Goal: Find specific page/section: Find specific page/section

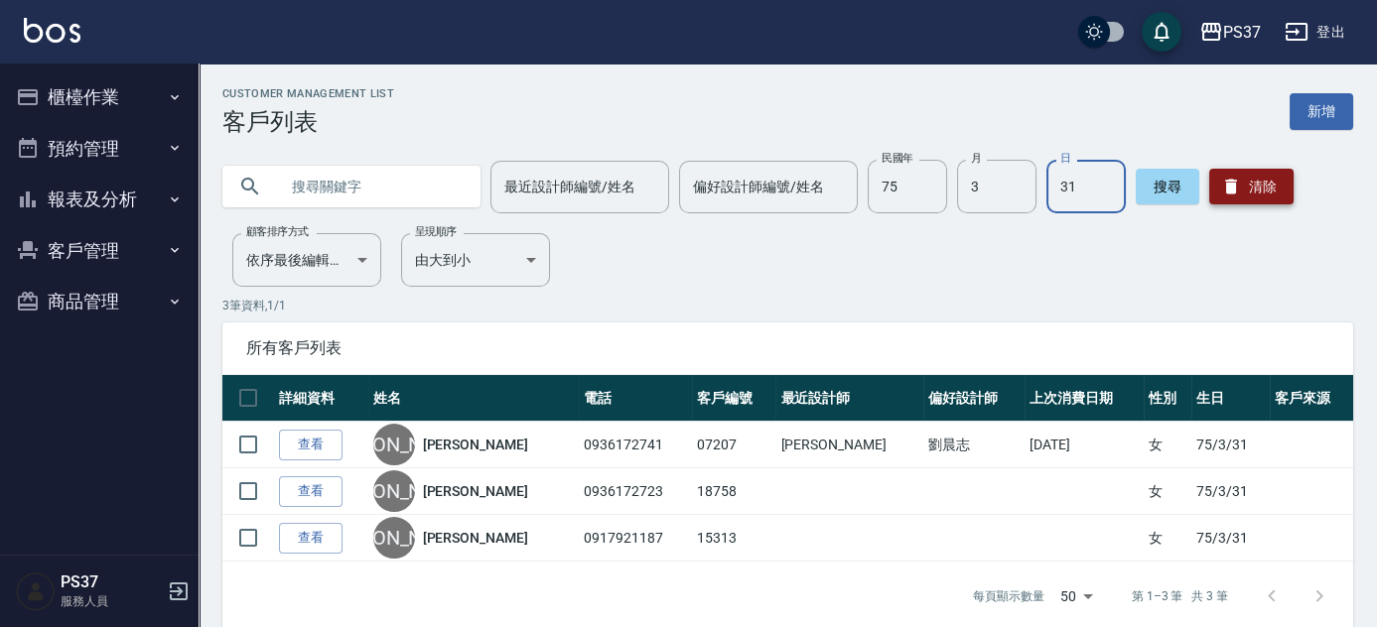
click at [1242, 183] on button "清除" at bounding box center [1251, 187] width 84 height 36
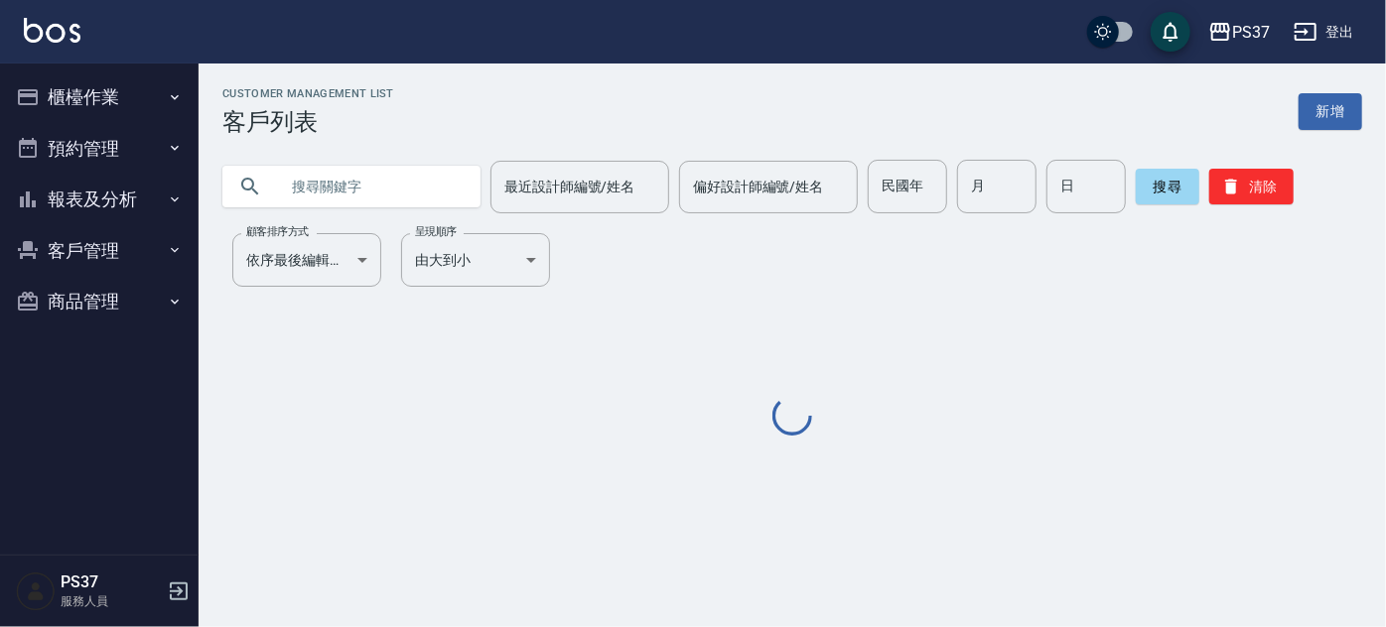
click at [61, 216] on button "報表及分析" at bounding box center [99, 200] width 183 height 52
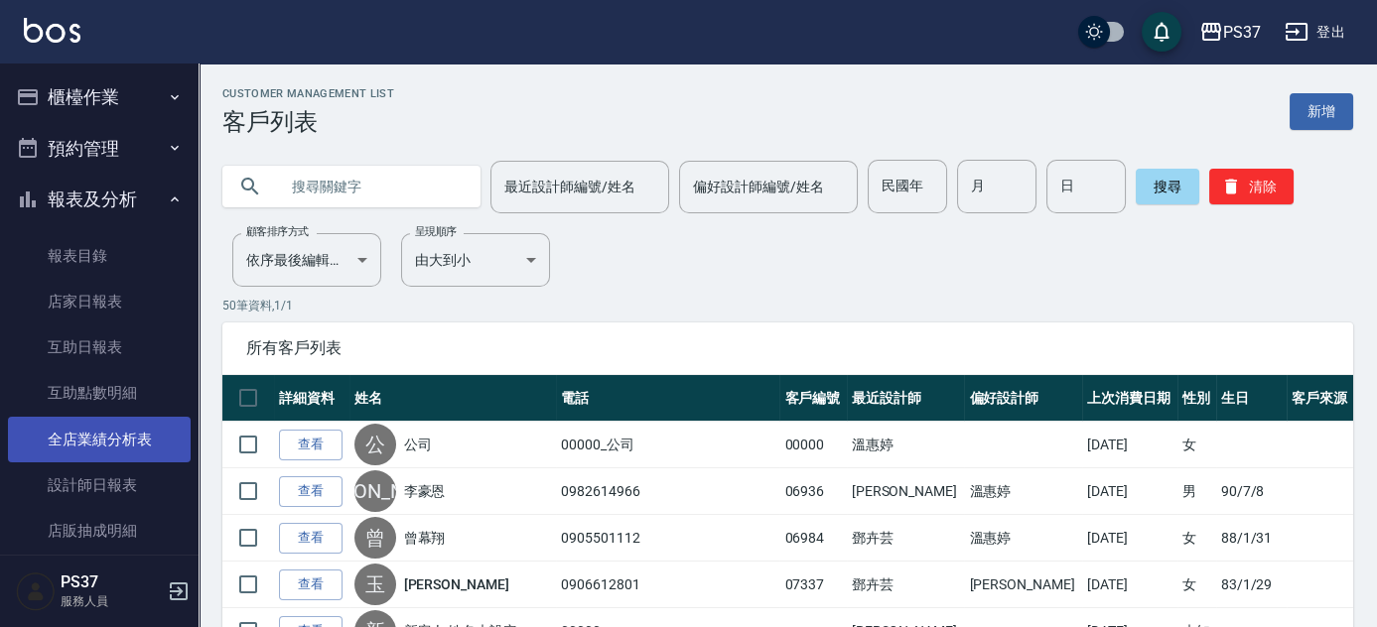
click at [111, 447] on link "全店業績分析表" at bounding box center [99, 440] width 183 height 46
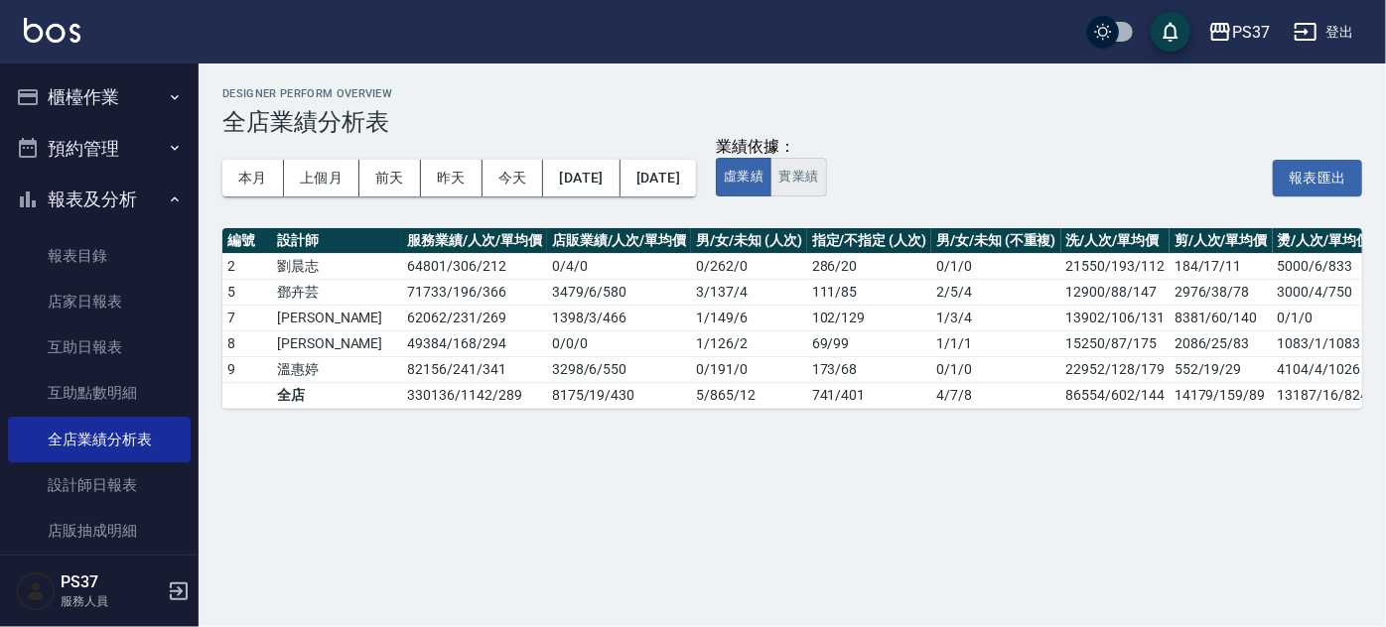
click at [826, 185] on button "實業績" at bounding box center [798, 177] width 56 height 39
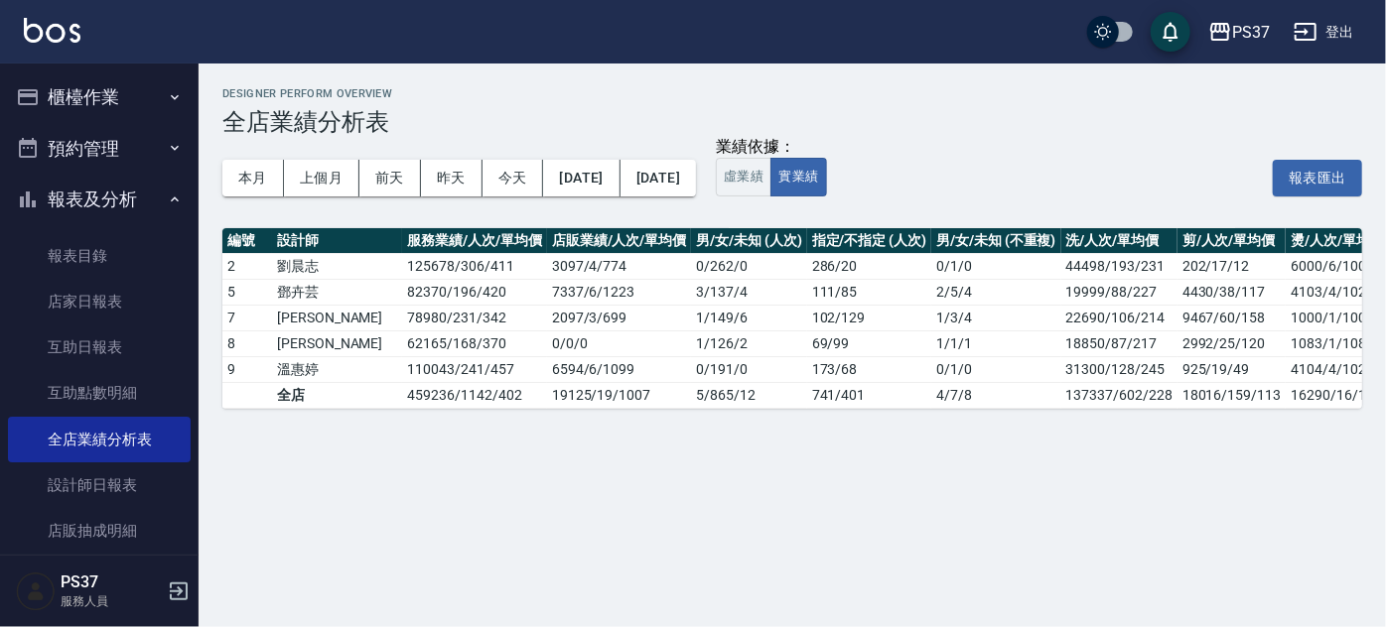
click at [107, 200] on button "報表及分析" at bounding box center [99, 200] width 183 height 52
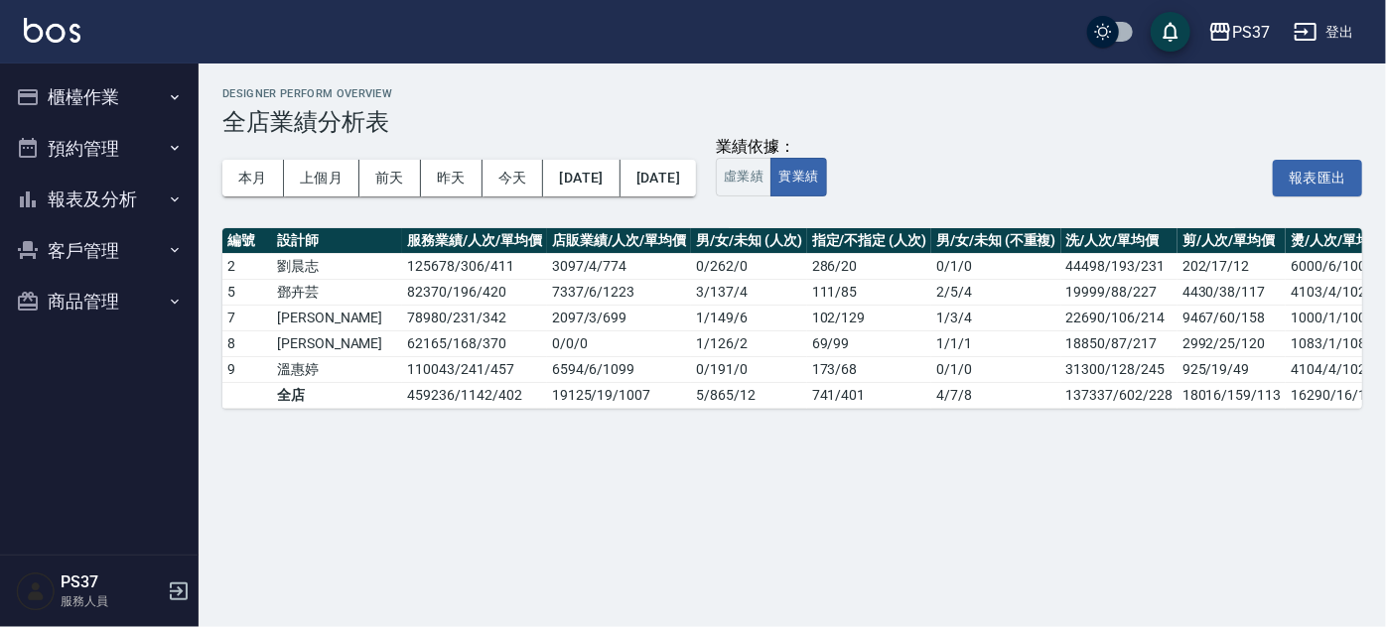
click at [87, 259] on button "客戶管理" at bounding box center [99, 251] width 183 height 52
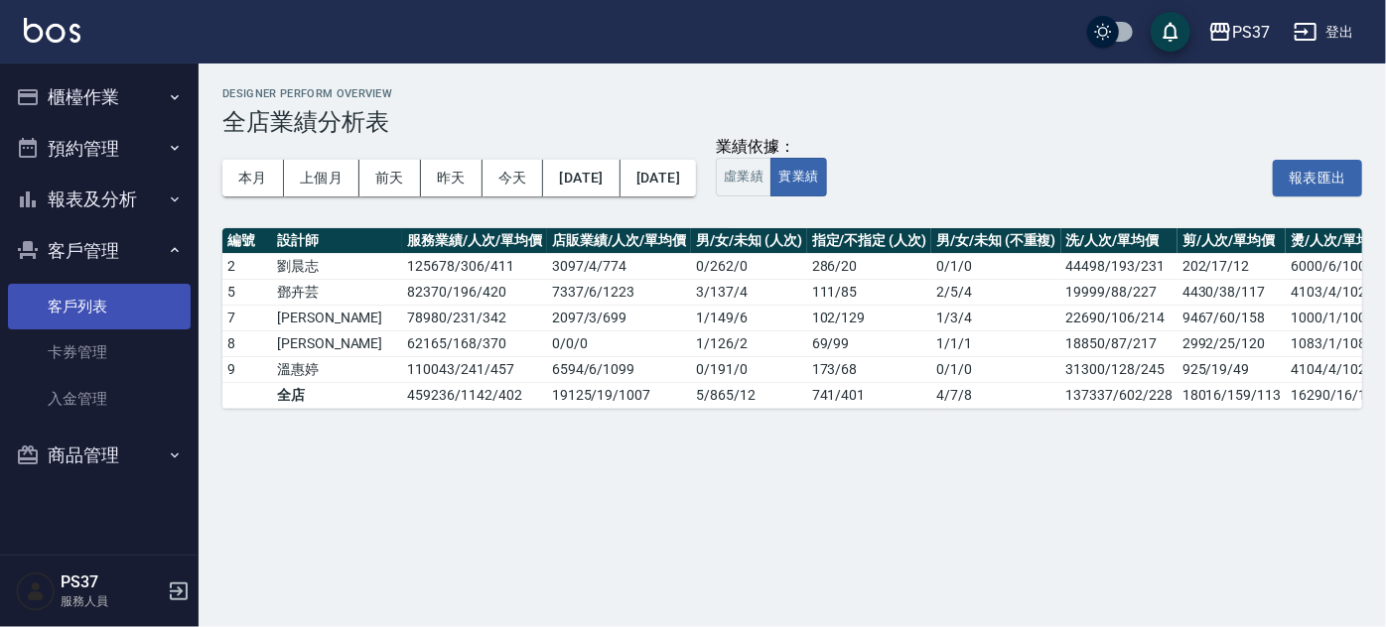
click at [97, 320] on link "客戶列表" at bounding box center [99, 307] width 183 height 46
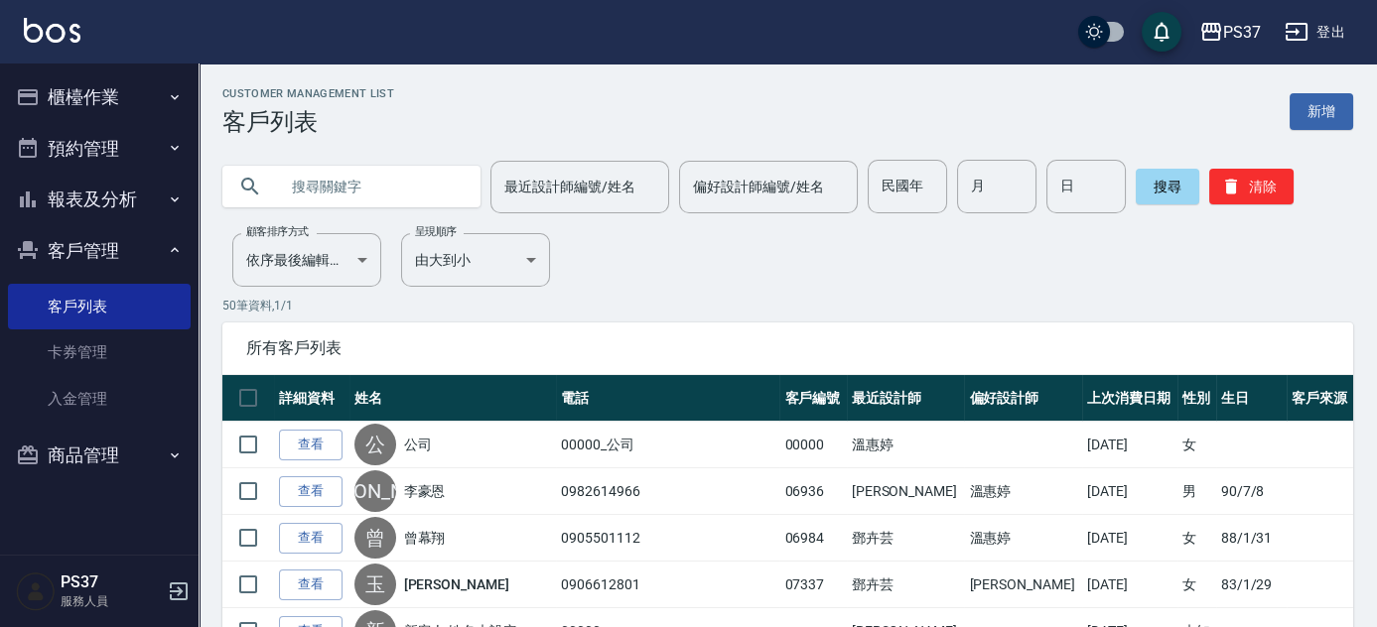
click at [132, 201] on button "報表及分析" at bounding box center [99, 200] width 183 height 52
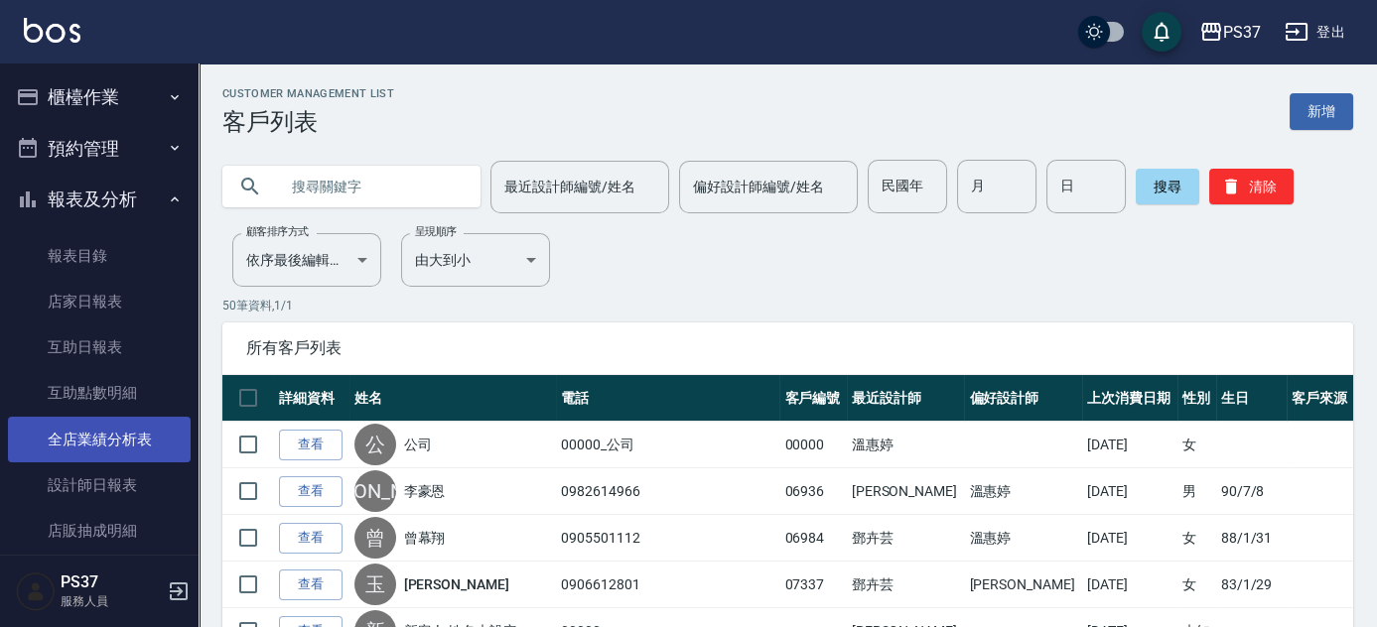
click at [97, 454] on link "全店業績分析表" at bounding box center [99, 440] width 183 height 46
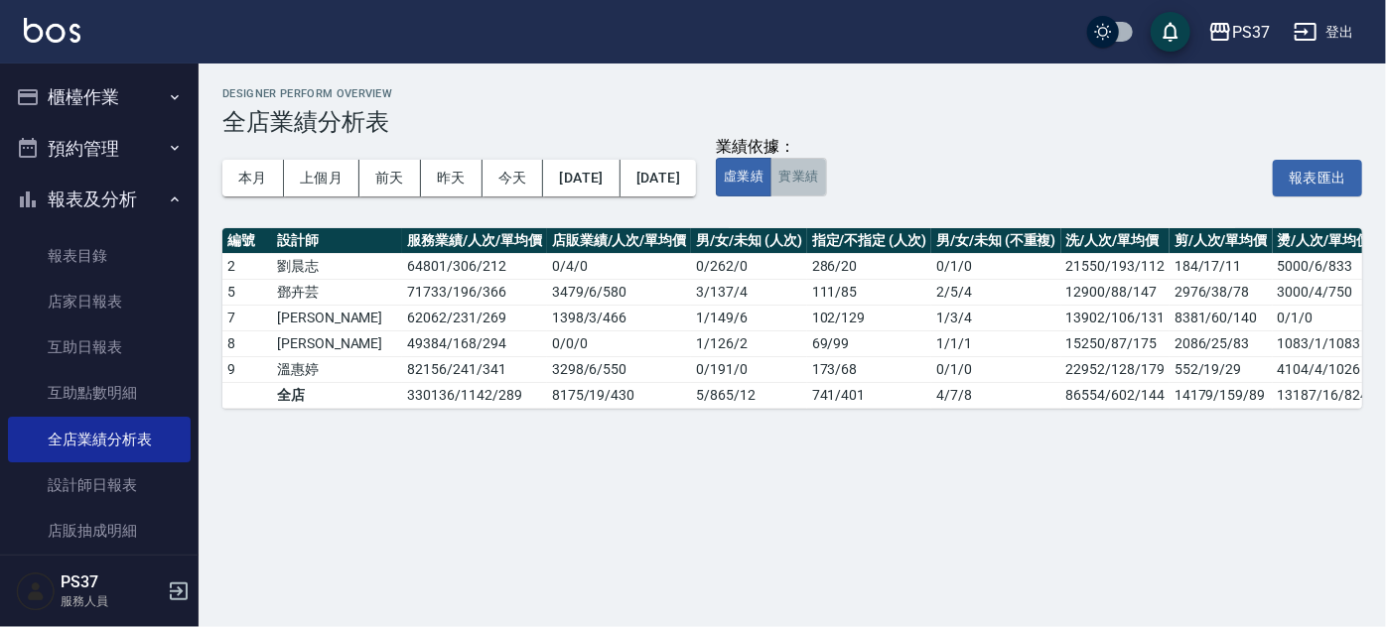
click at [826, 179] on button "實業績" at bounding box center [798, 177] width 56 height 39
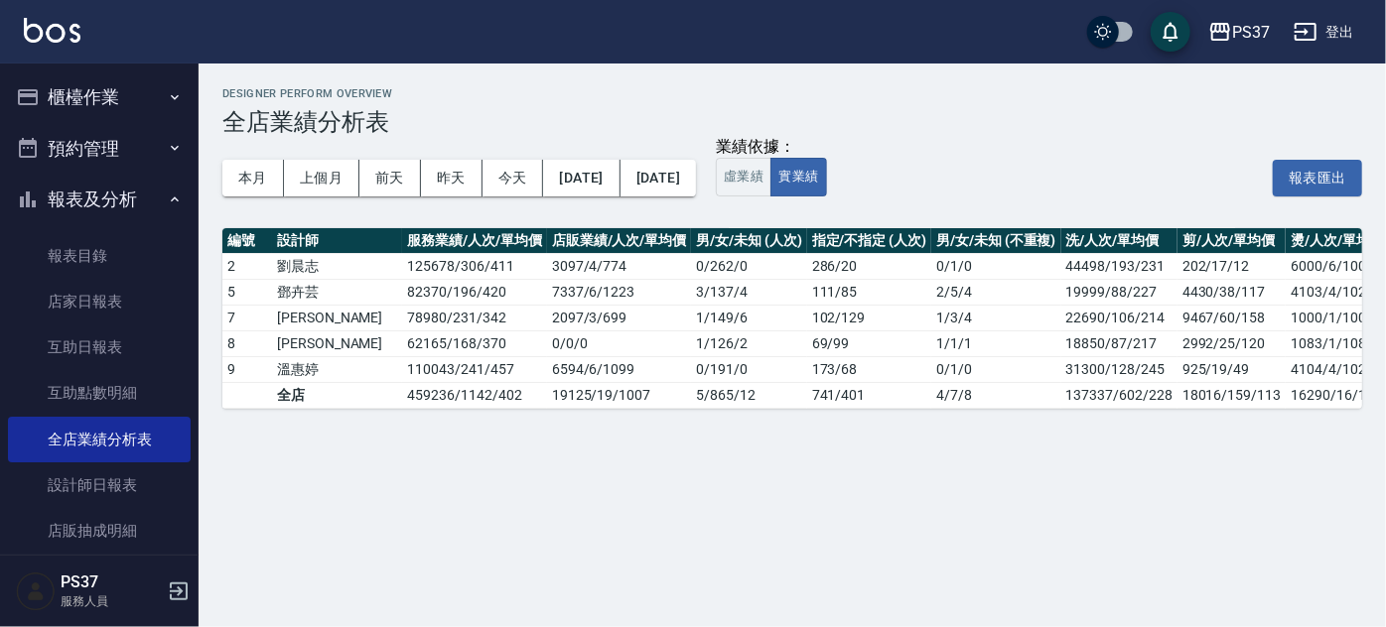
click at [84, 201] on button "報表及分析" at bounding box center [99, 200] width 183 height 52
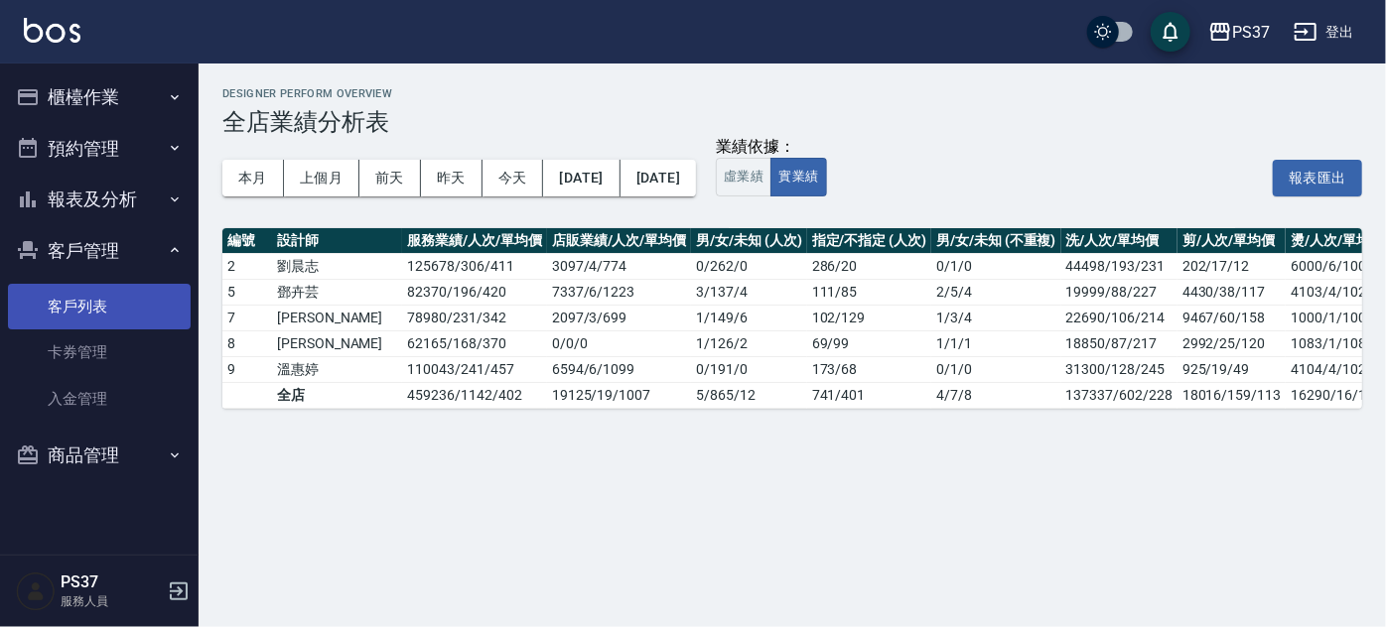
click at [87, 318] on link "客戶列表" at bounding box center [99, 307] width 183 height 46
